Goal: Check status: Check status

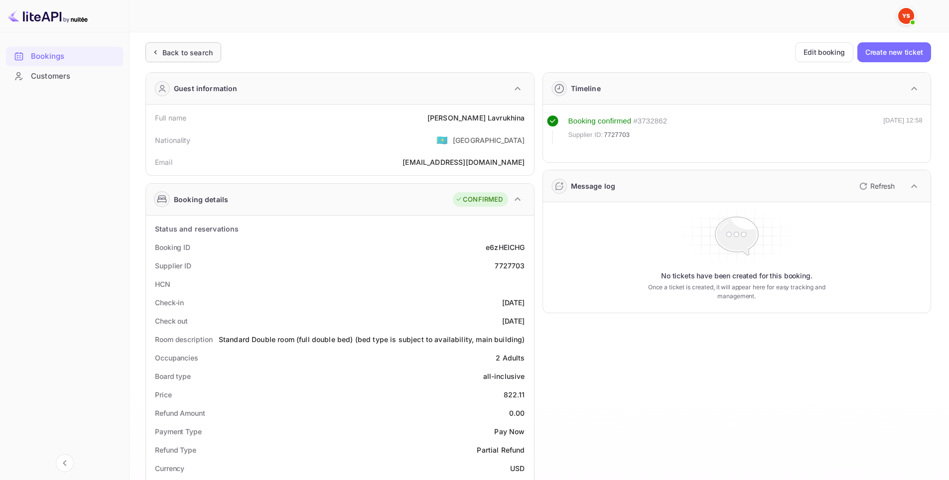
click at [191, 50] on div "Back to search" at bounding box center [187, 52] width 50 height 10
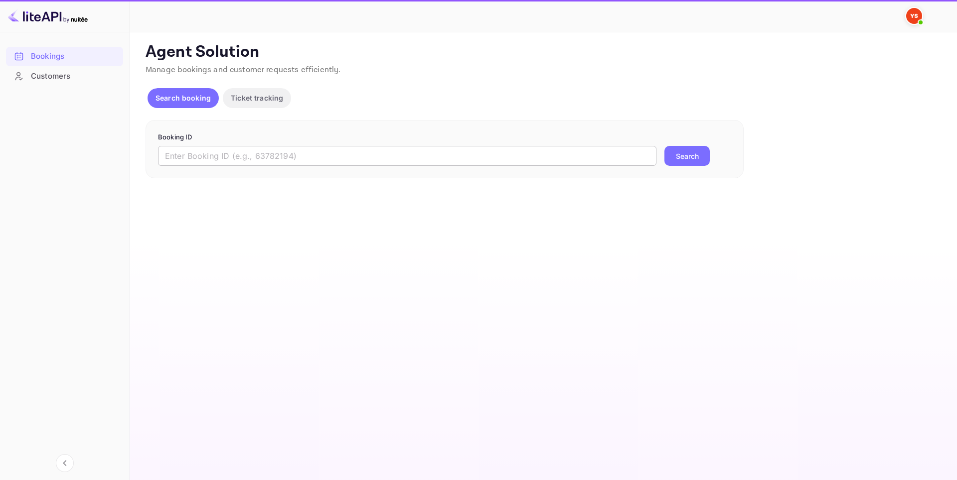
click at [336, 152] on input "text" at bounding box center [407, 156] width 498 height 20
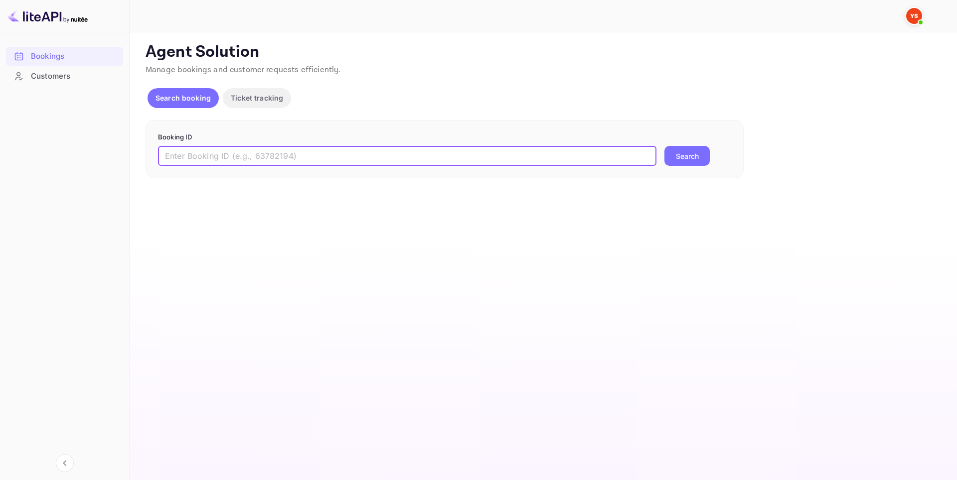
paste input "9000828"
type input "9000828"
click at [682, 157] on button "Search" at bounding box center [686, 156] width 45 height 20
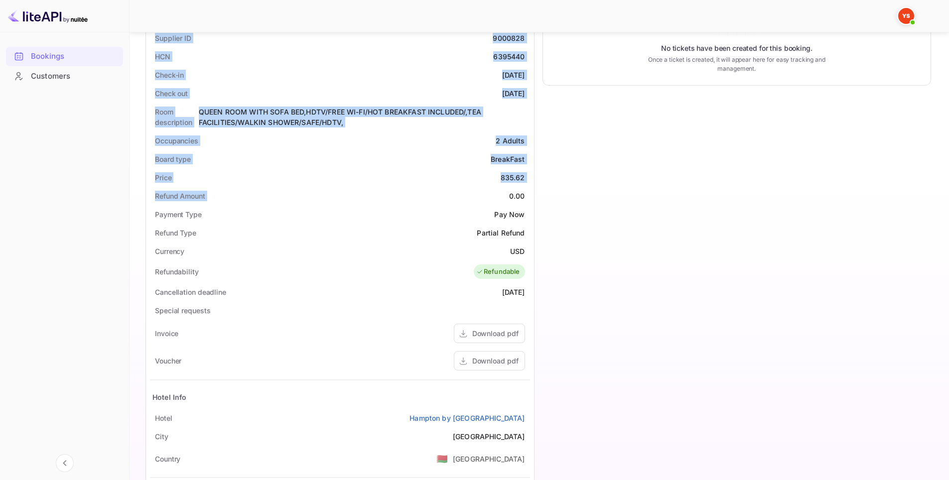
scroll to position [249, 0]
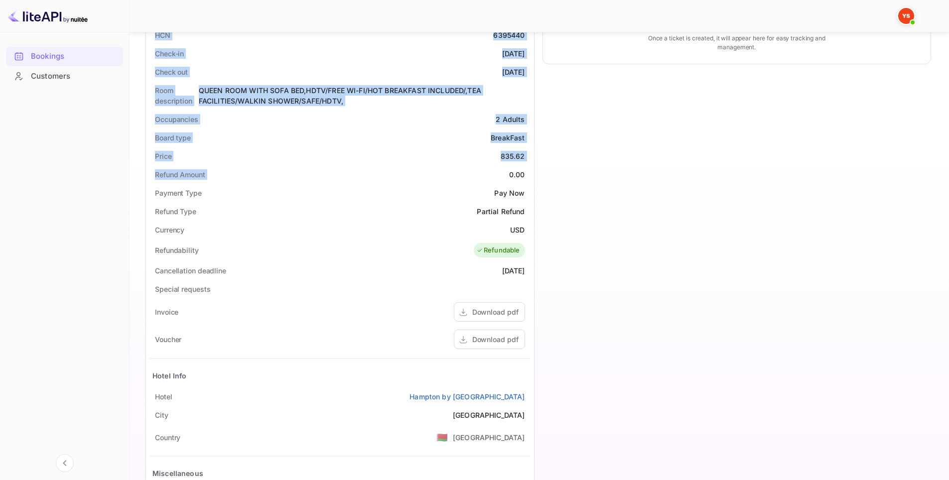
drag, startPoint x: 151, startPoint y: 122, endPoint x: 527, endPoint y: 395, distance: 465.0
click at [527, 395] on div "Guest information Full name [PERSON_NAME] Nationality 🇰🇿 [DEMOGRAPHIC_DATA] Ema…" at bounding box center [336, 183] width 397 height 737
copy div "Full name [PERSON_NAME] Nationality 🇰🇿 [DEMOGRAPHIC_DATA] Email [PERSON_NAME][E…"
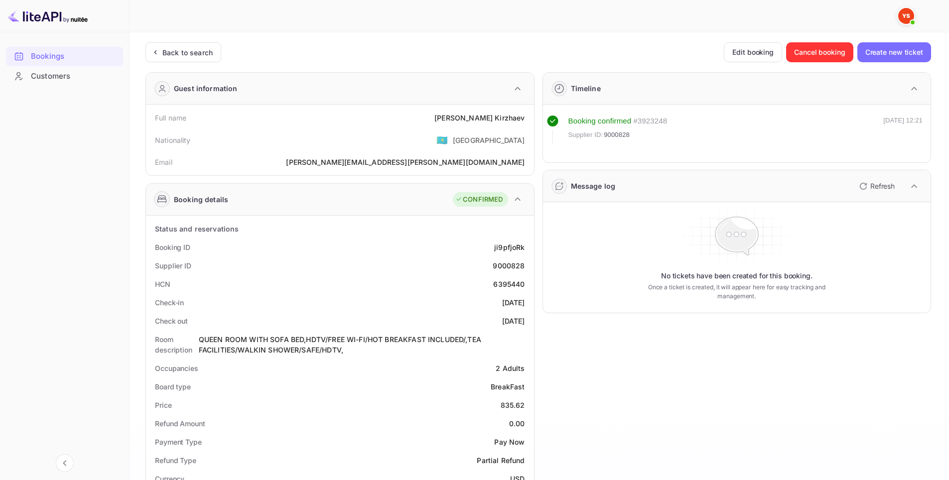
click at [421, 55] on div "Back to search Edit booking Cancel booking Create new ticket" at bounding box center [539, 52] width 786 height 20
